Goal: Information Seeking & Learning: Find specific fact

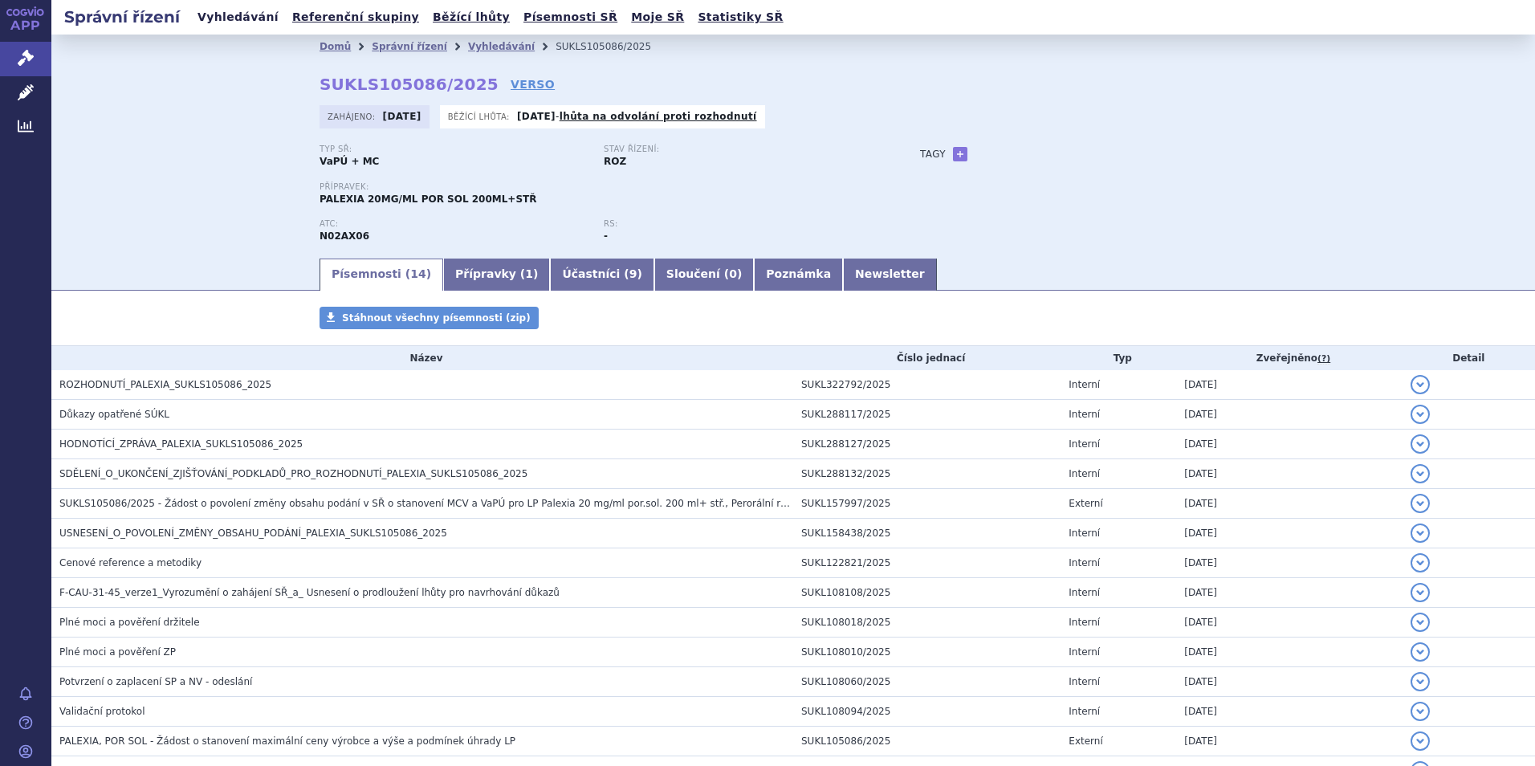
click at [227, 22] on link "Vyhledávání" at bounding box center [238, 17] width 91 height 22
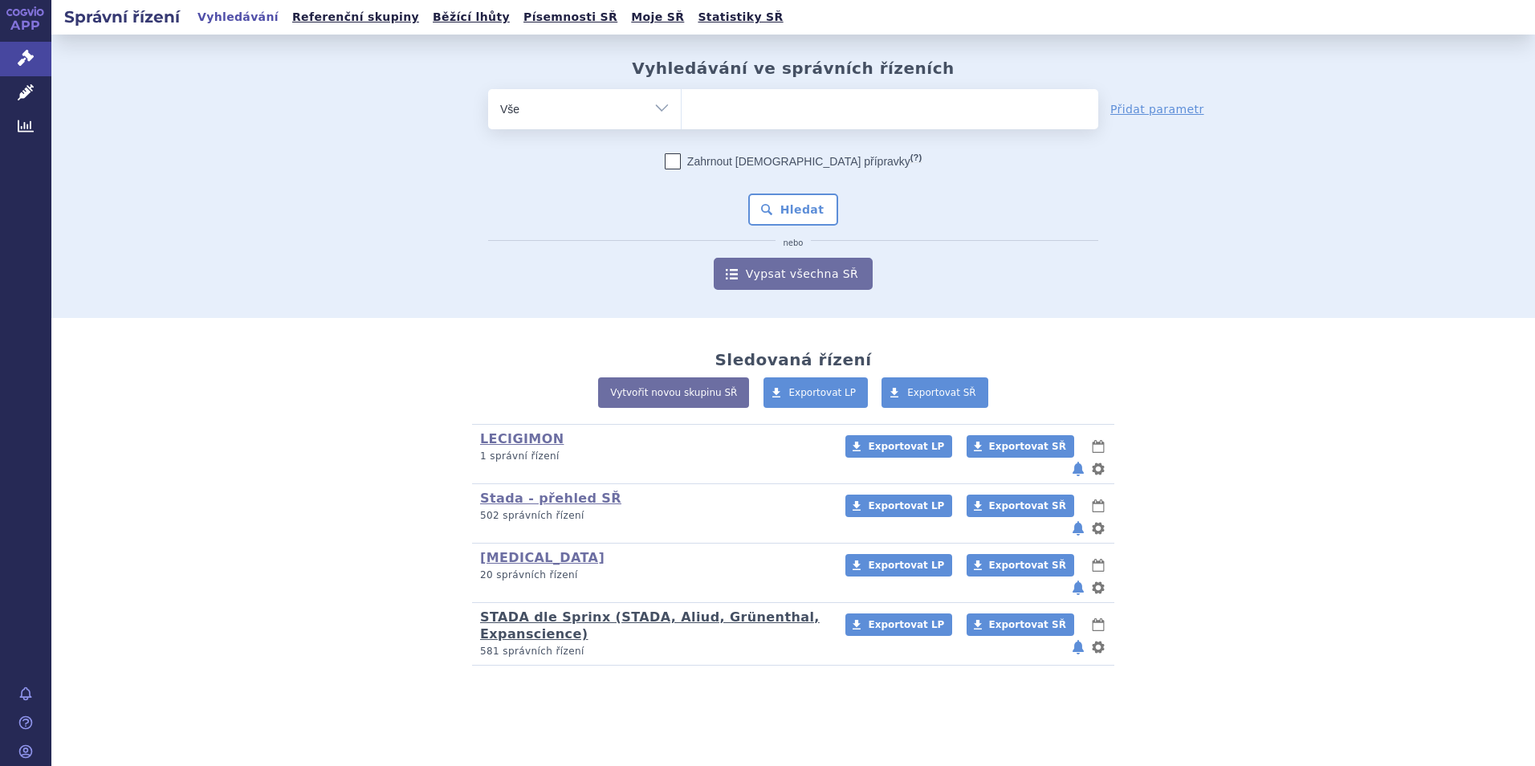
click at [506, 609] on link "STADA dle Sprinx (STADA, Aliud, Grünenthal, Expanscience)" at bounding box center [650, 625] width 340 height 32
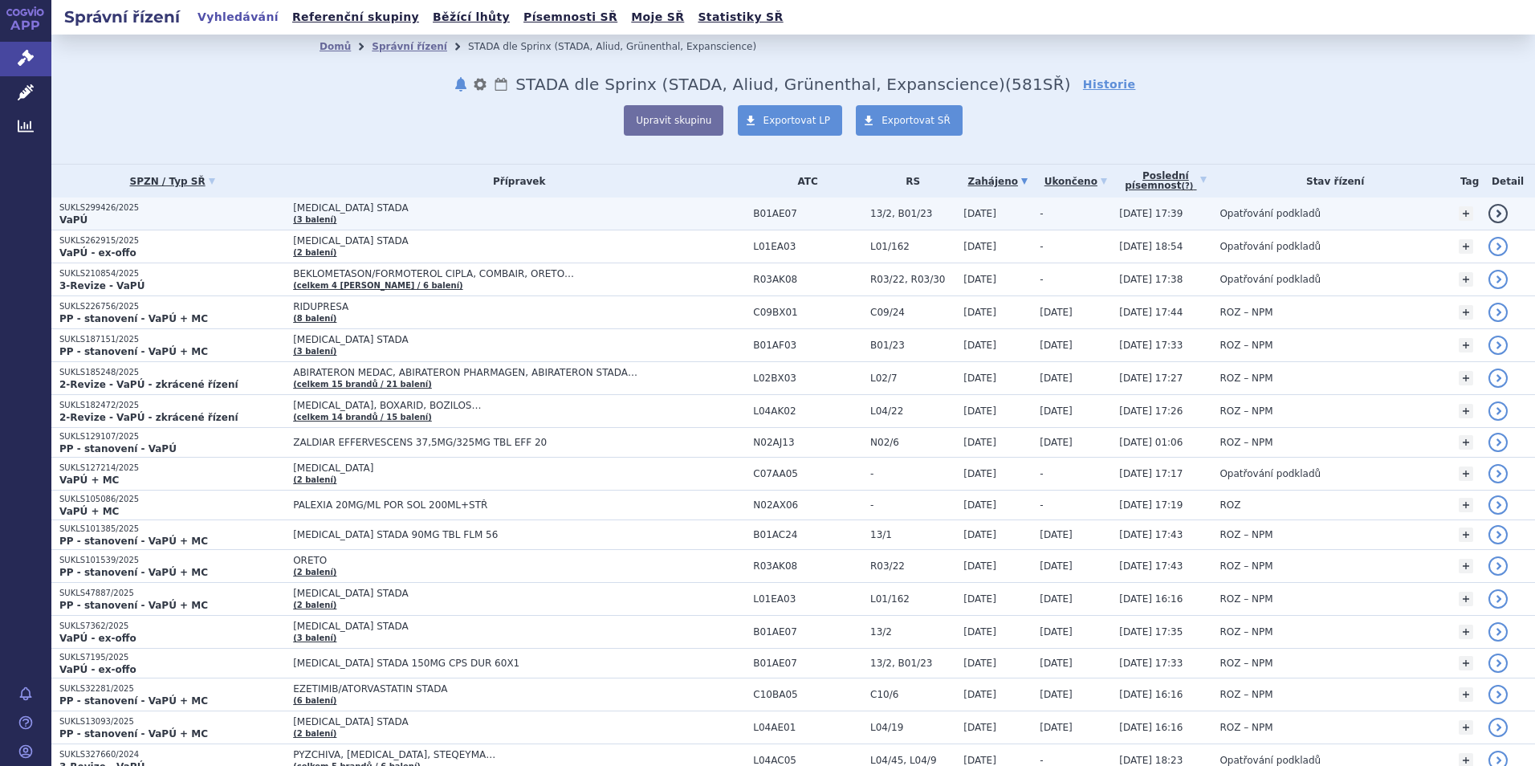
click at [311, 212] on span "DABIGATRAN ETEXILATE STADA" at bounding box center [493, 207] width 401 height 11
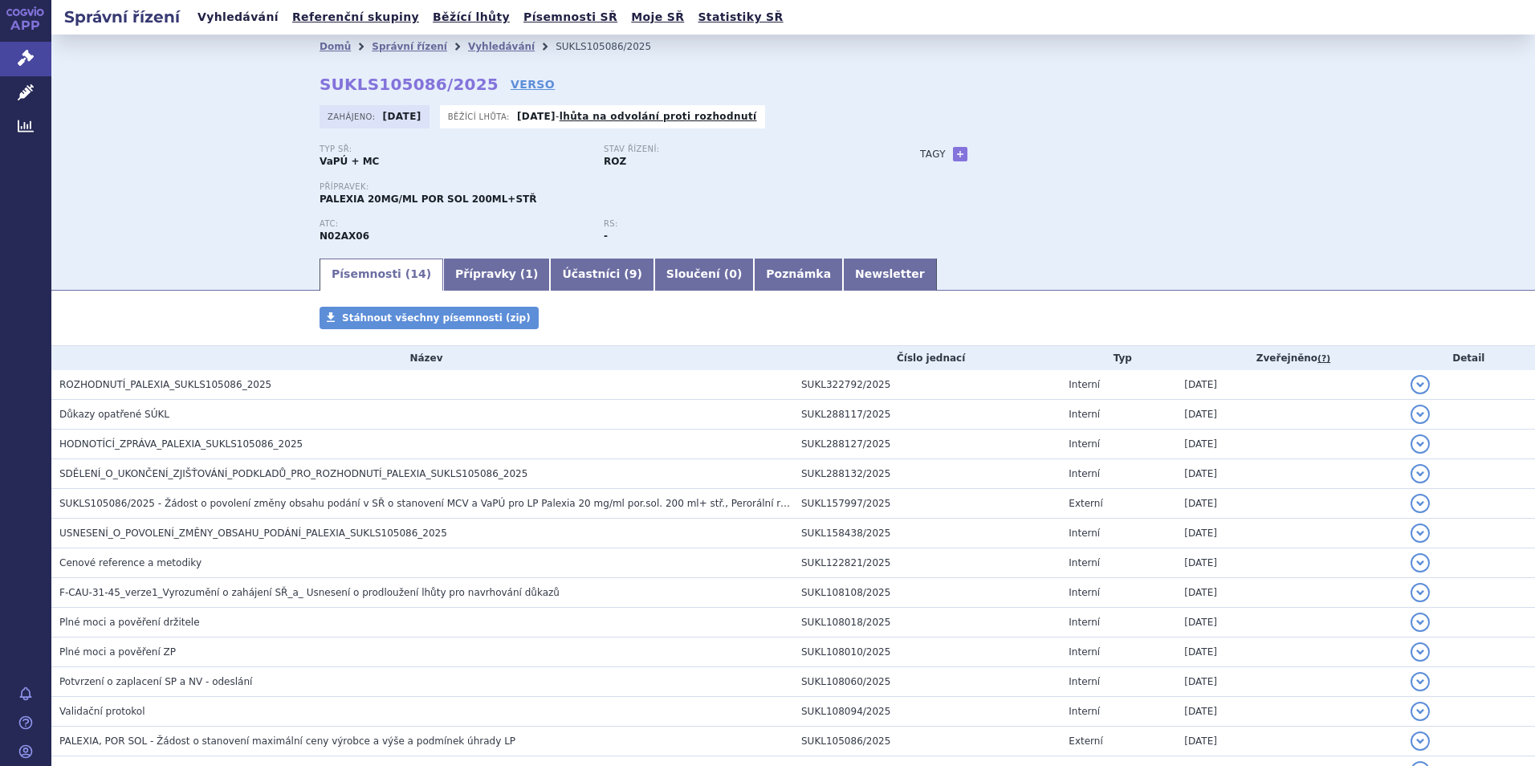
click at [244, 18] on link "Vyhledávání" at bounding box center [238, 17] width 91 height 22
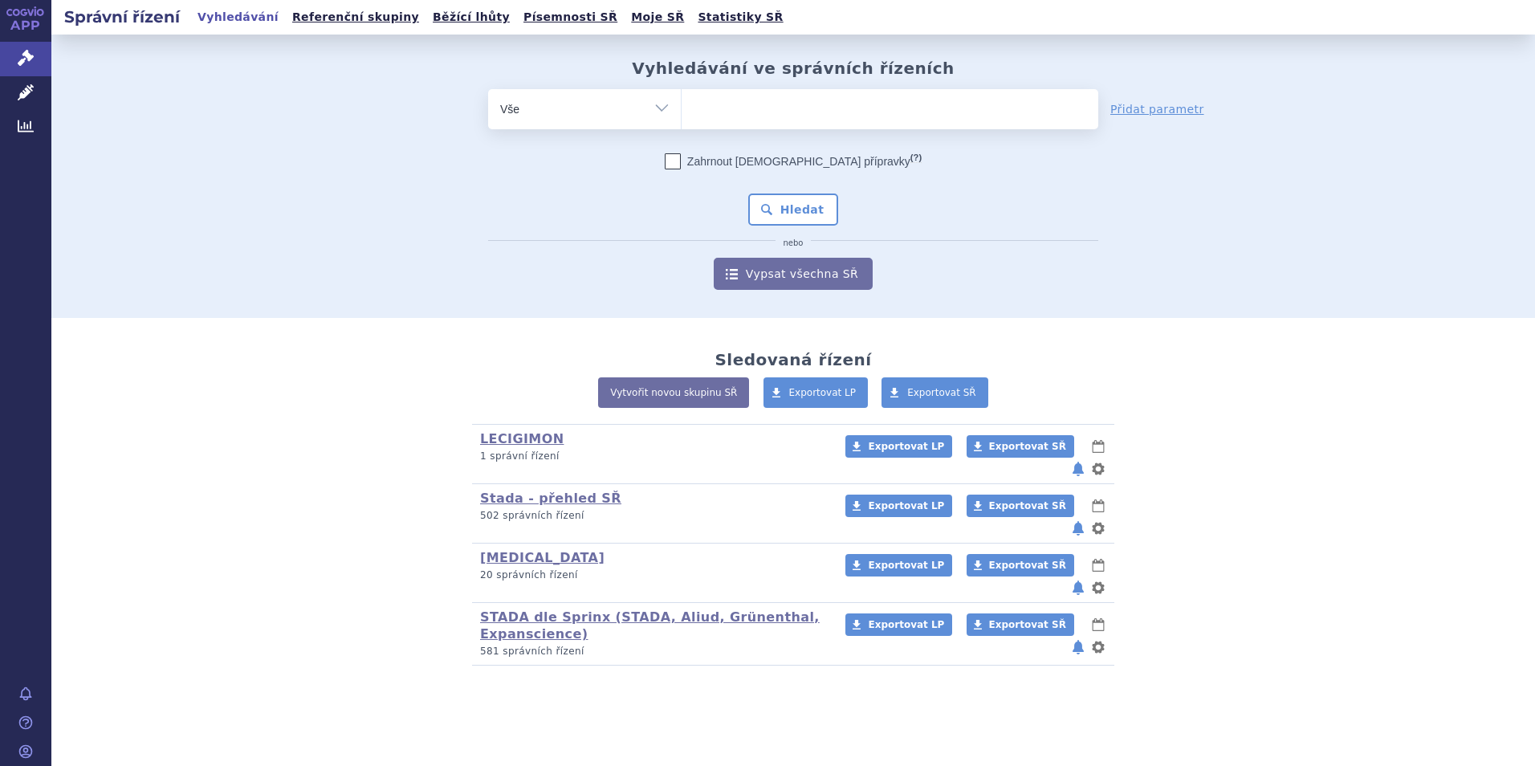
click at [711, 128] on span at bounding box center [890, 109] width 417 height 40
click at [682, 128] on select at bounding box center [681, 108] width 1 height 40
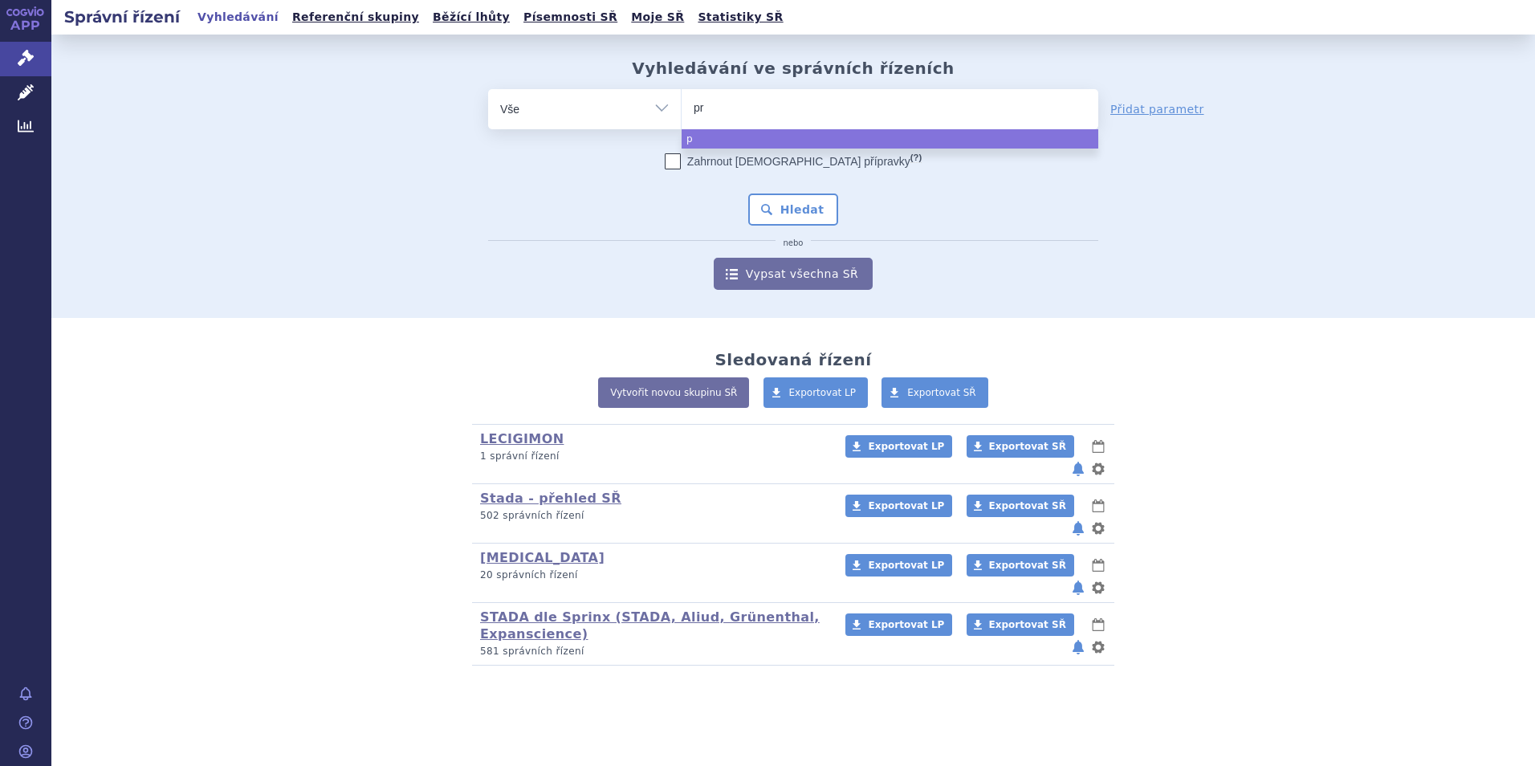
type input "pro"
type input "propr"
type input "propra"
click at [741, 100] on input "propra" at bounding box center [723, 107] width 59 height 20
select select "propra"
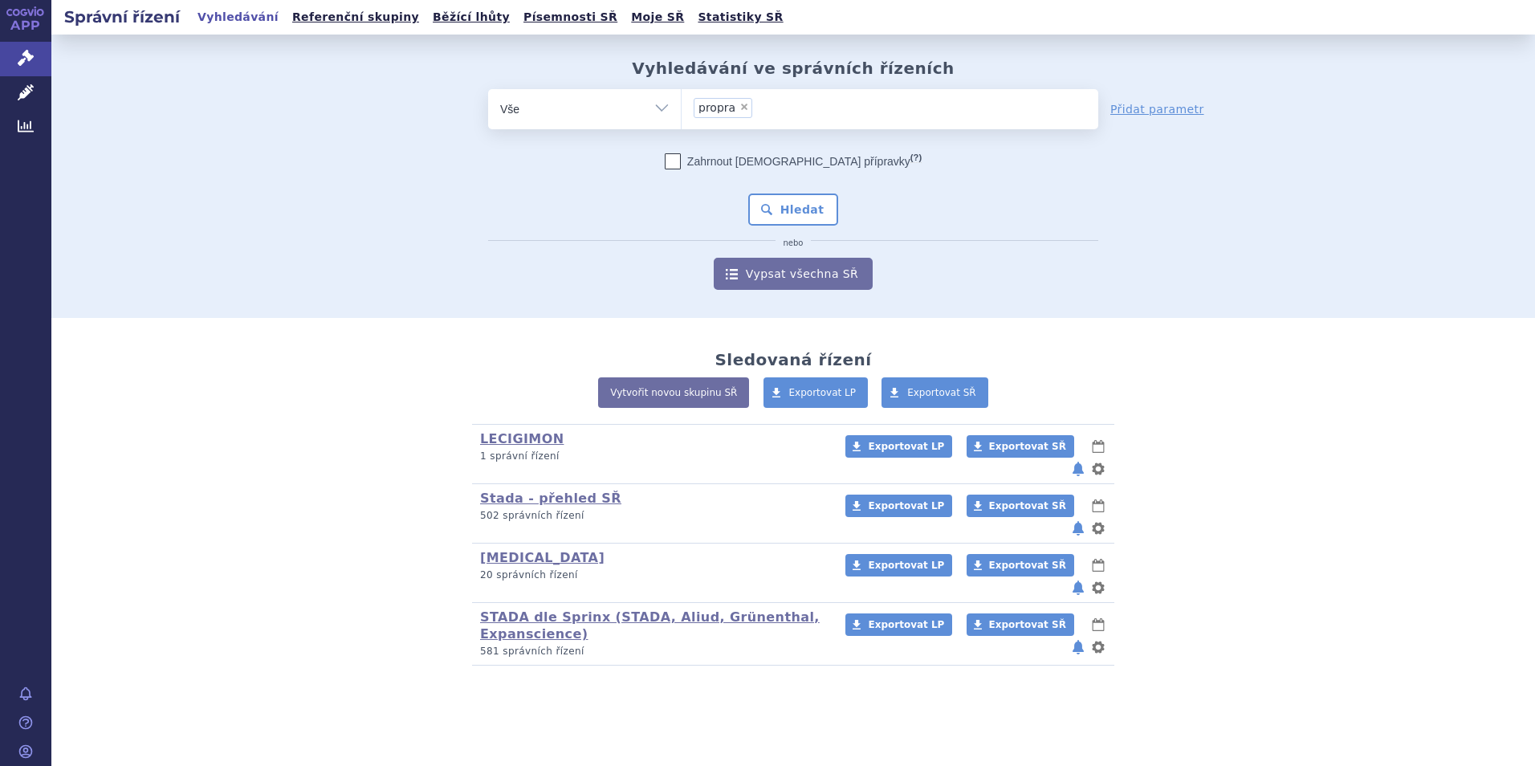
click at [742, 110] on span "×" at bounding box center [744, 107] width 10 height 10
click at [682, 110] on select "propra" at bounding box center [681, 108] width 1 height 40
select select
type input "p"
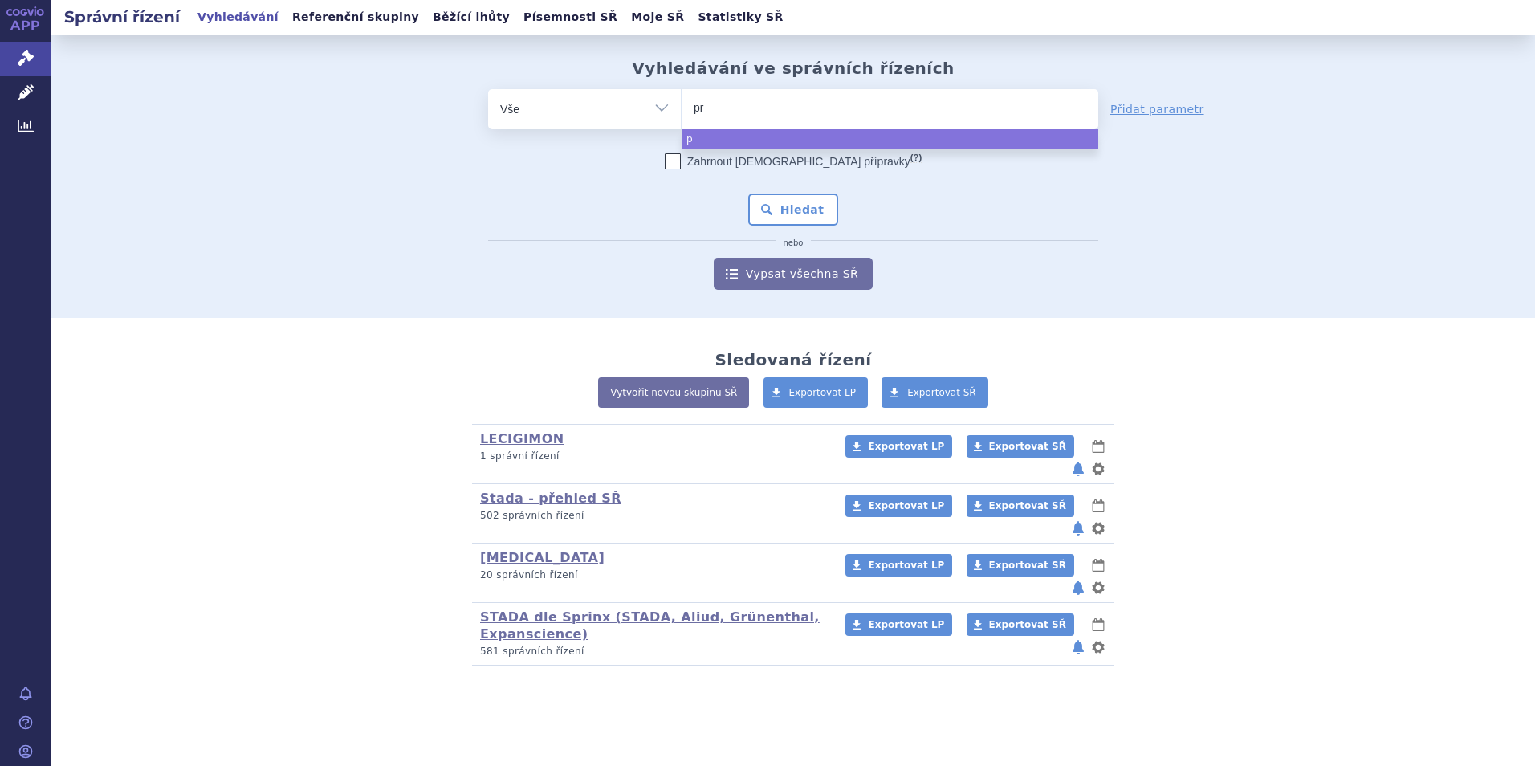
type input "pro"
type input "pror"
type input "pro"
type input "prop"
type input "propran"
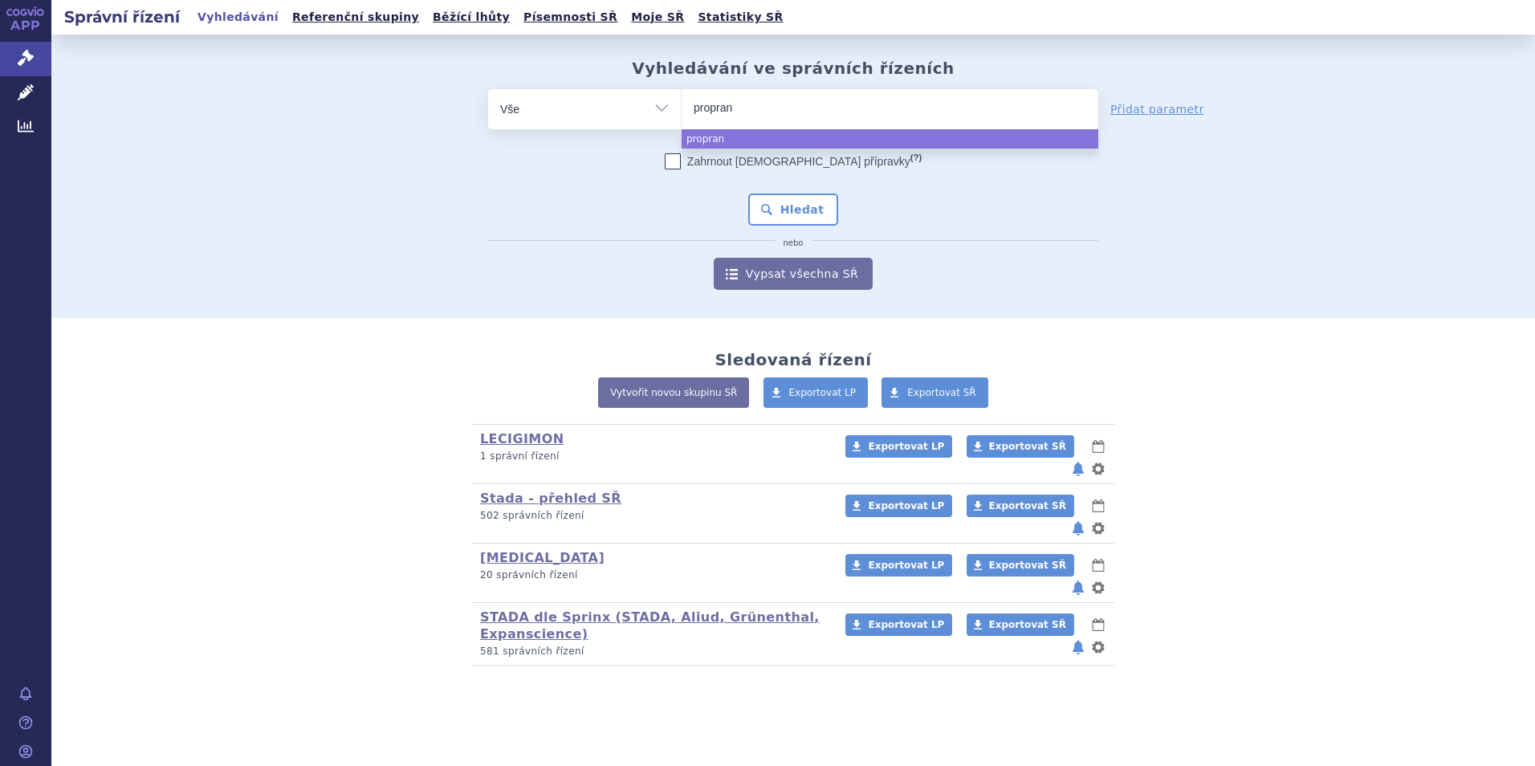
type input "proprano"
type input "propranolo"
type input "propranolol"
select select "propranolol"
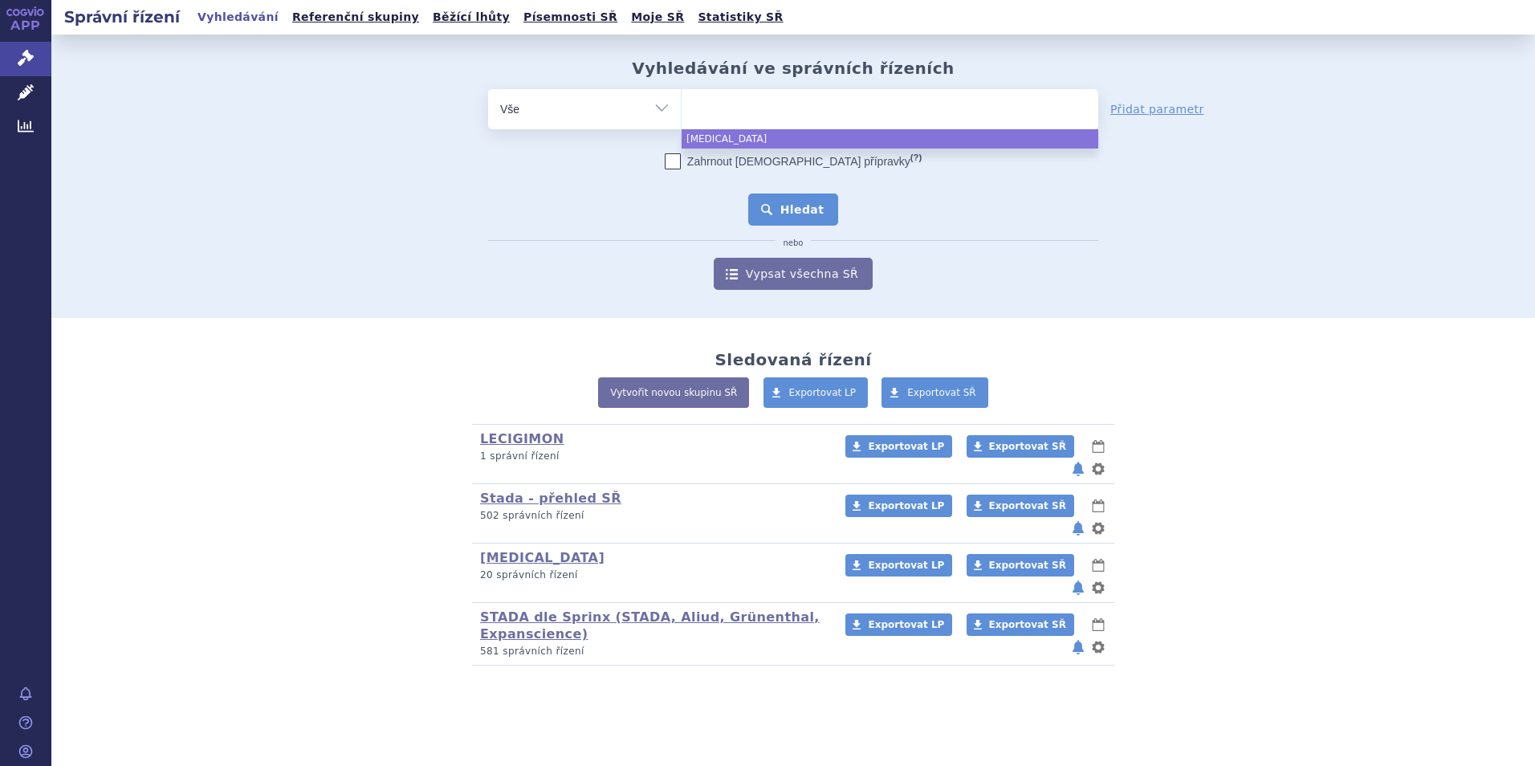
click at [798, 212] on button "Hledat" at bounding box center [793, 209] width 91 height 32
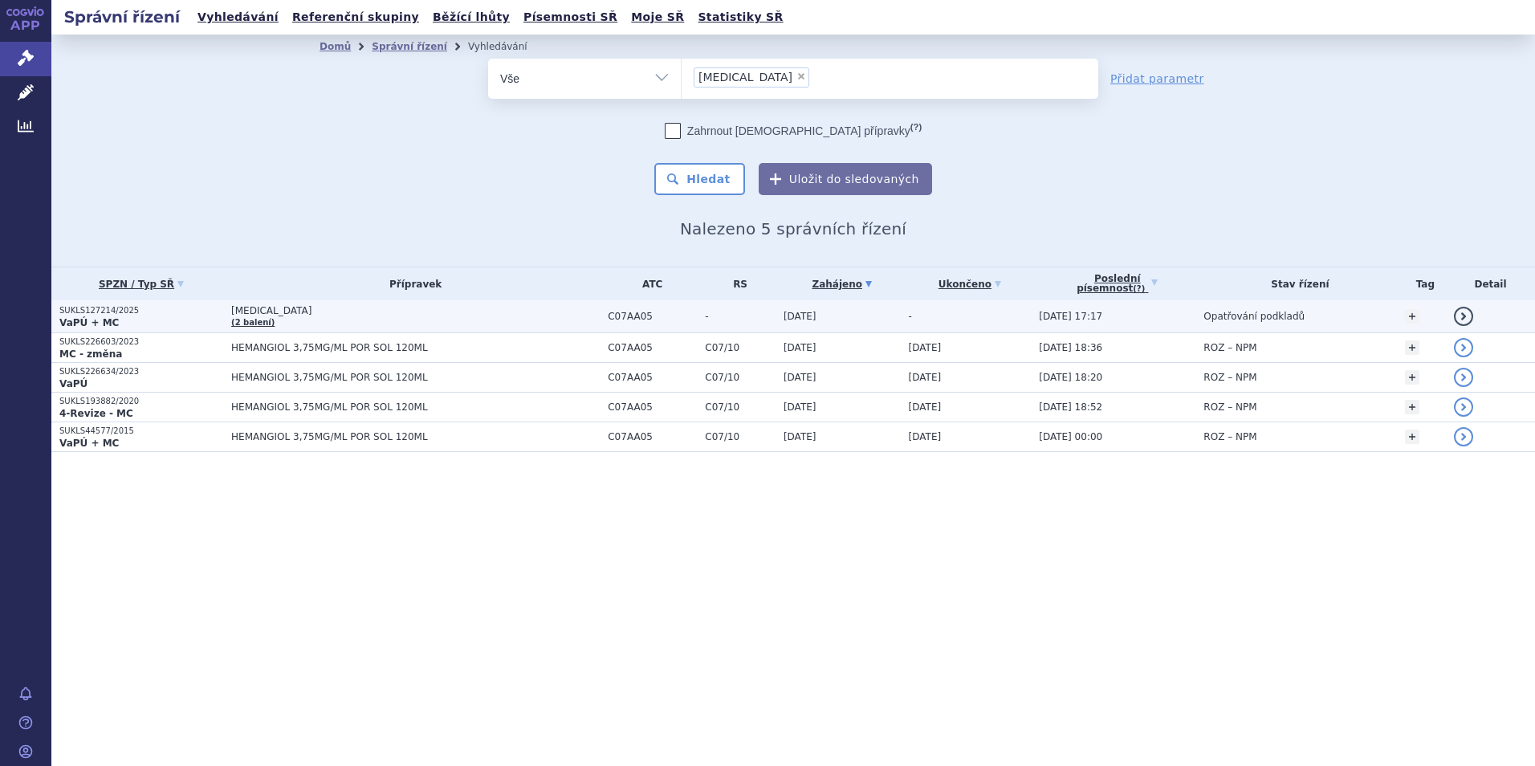
click at [88, 317] on strong "VaPÚ + MC" at bounding box center [88, 322] width 59 height 11
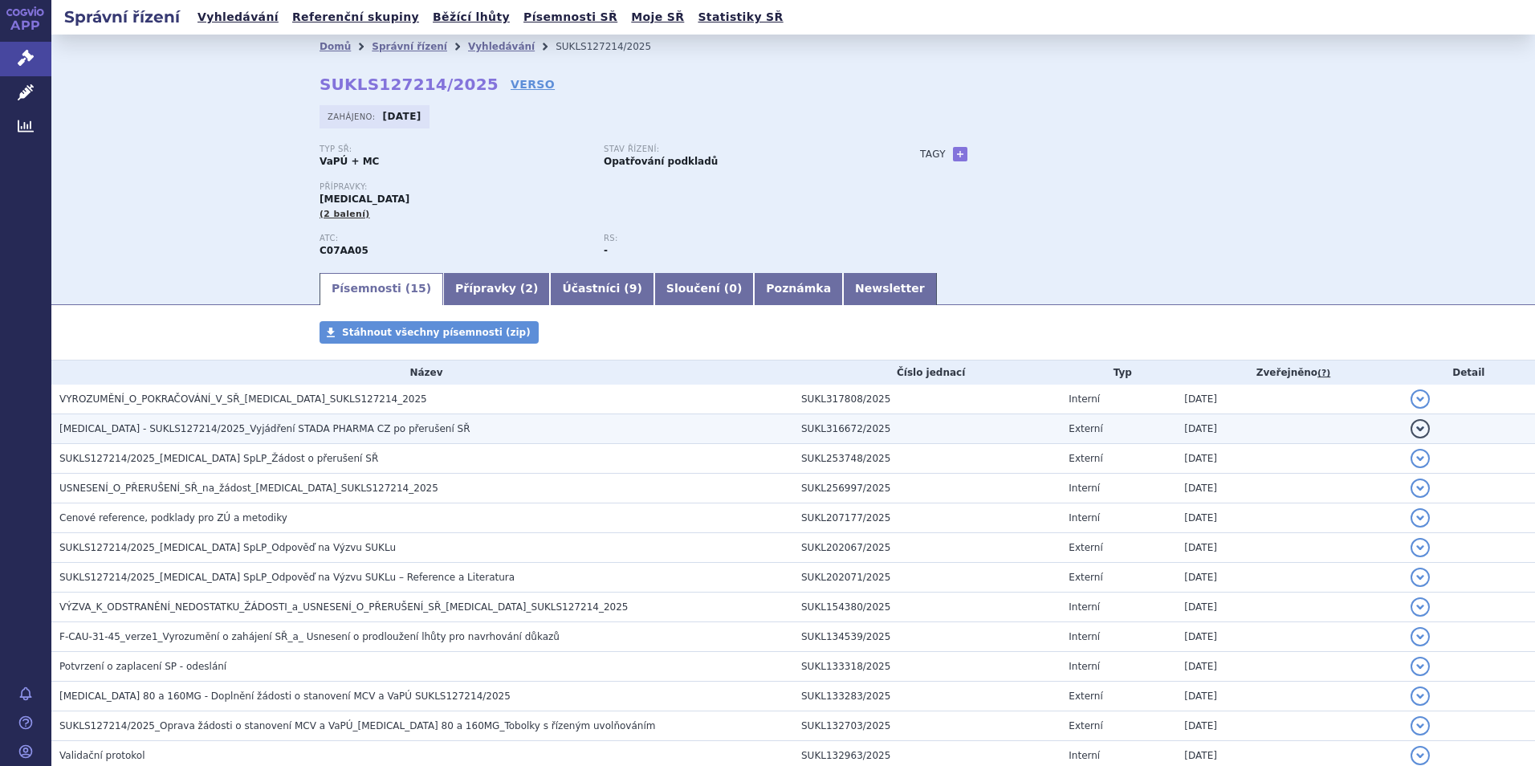
click at [239, 426] on span "[MEDICAL_DATA] - SUKLS127214/2025_Vyjádření STADA PHARMA CZ po přerušení SŘ" at bounding box center [264, 428] width 411 height 11
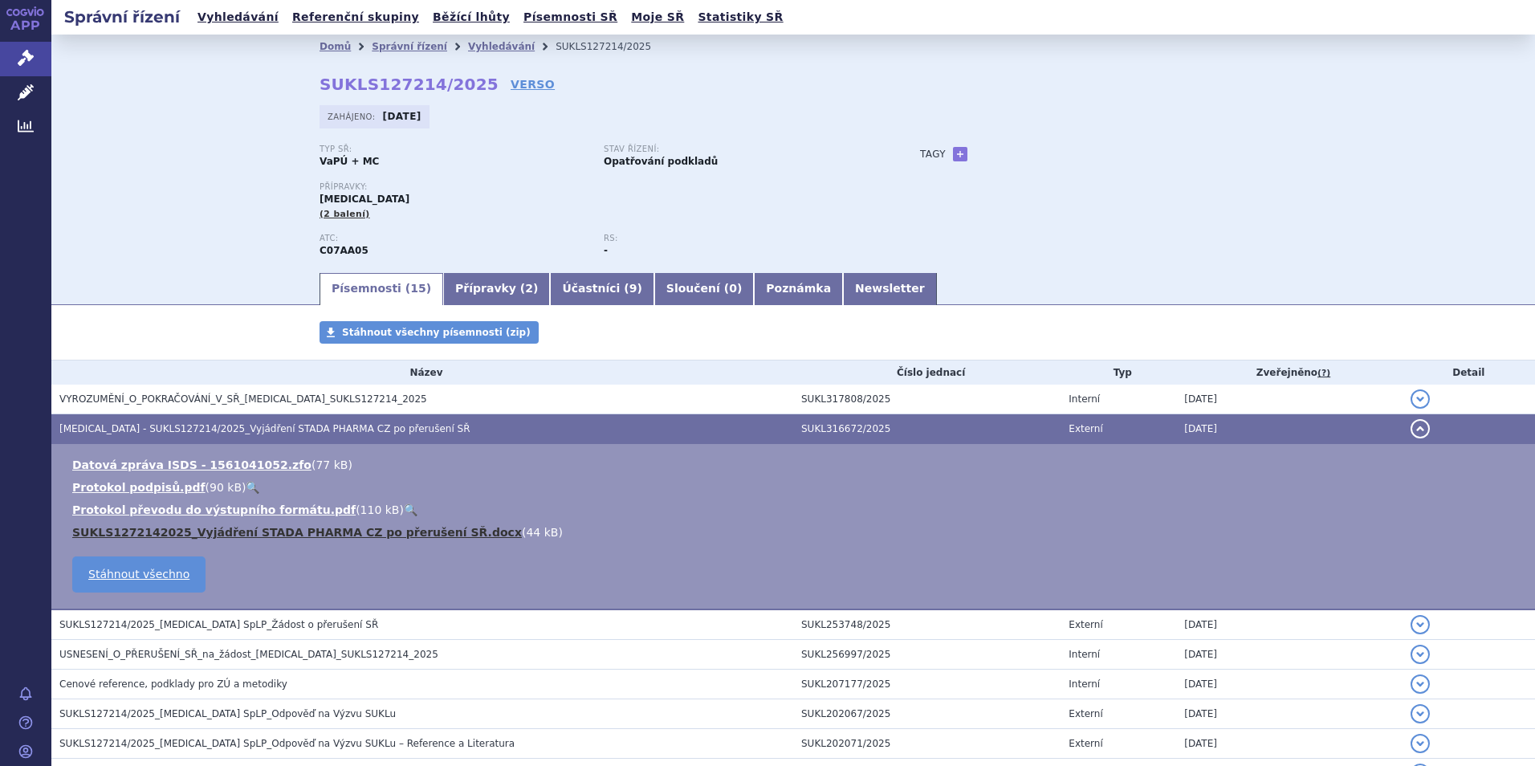
click at [337, 532] on link "SUKLS1272142025_Vyjádření STADA PHARMA CZ po přerušení SŘ.docx" at bounding box center [297, 532] width 450 height 13
drag, startPoint x: 1152, startPoint y: 130, endPoint x: 1143, endPoint y: 132, distance: 9.2
click at [1151, 132] on div "Zahájeno: 09.04.2025" at bounding box center [793, 120] width 947 height 31
